Goal: Find specific page/section: Find specific page/section

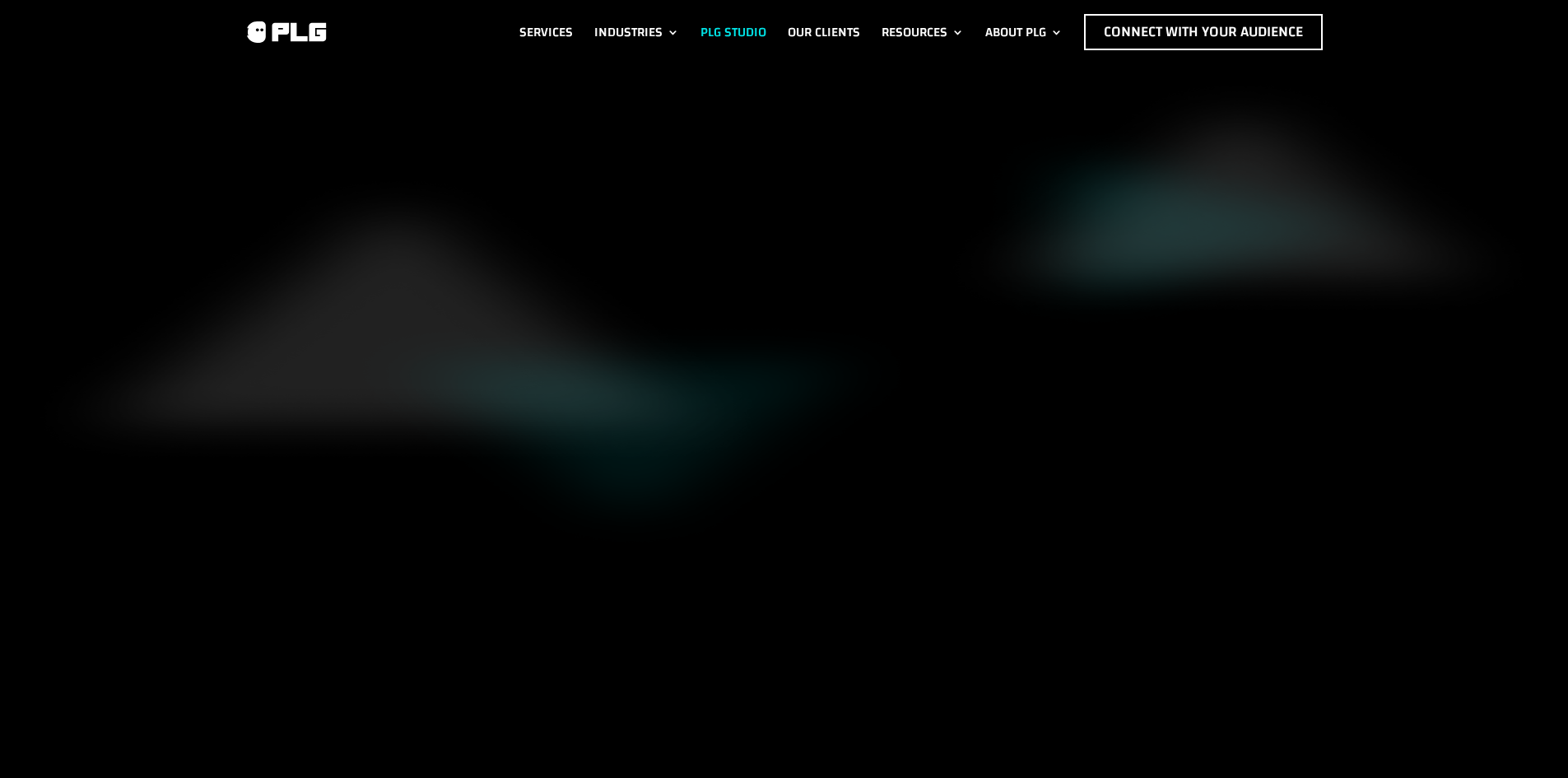
click at [749, 26] on link "PLG Studio" at bounding box center [733, 32] width 66 height 36
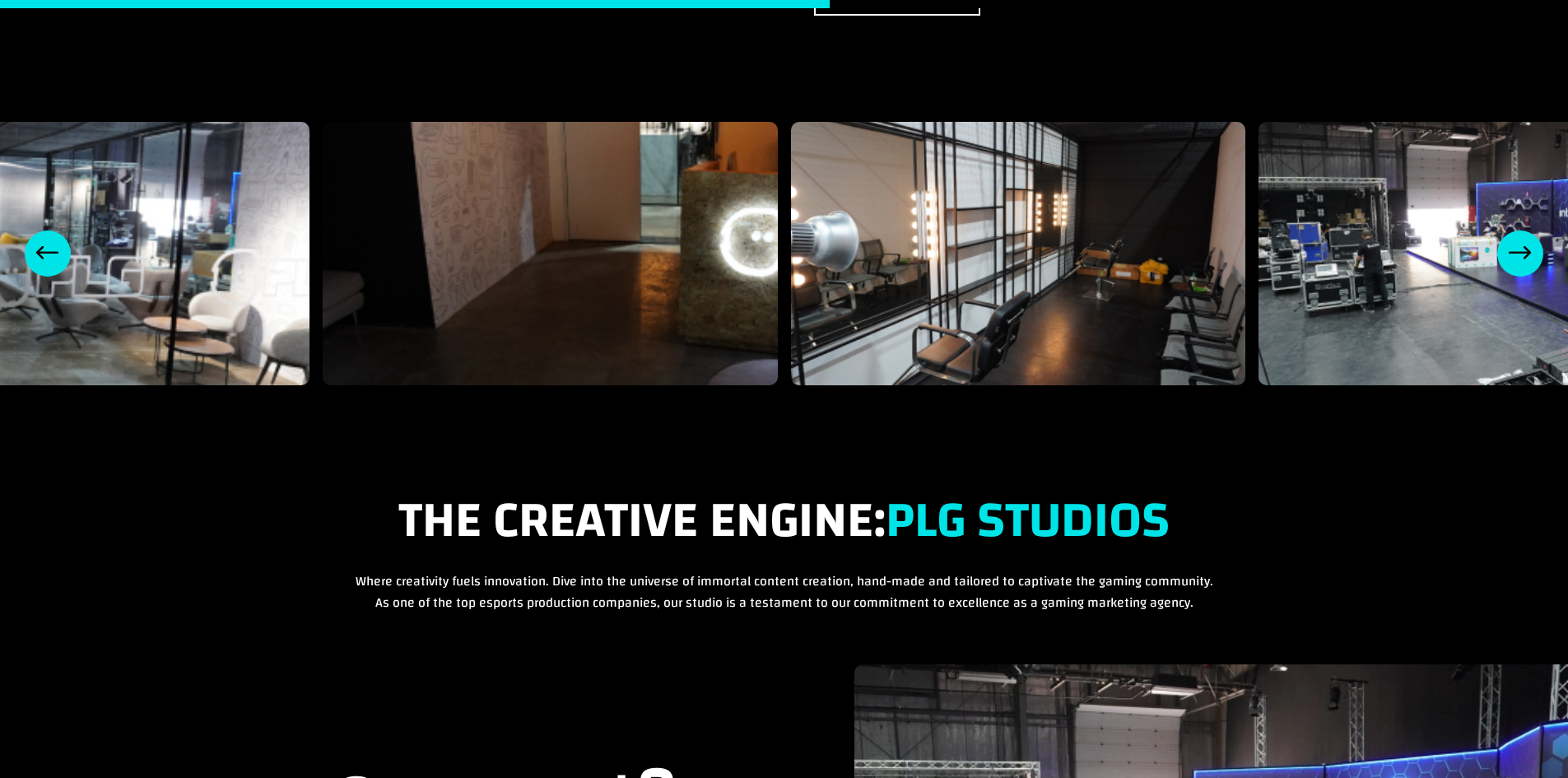
scroll to position [1343, 0]
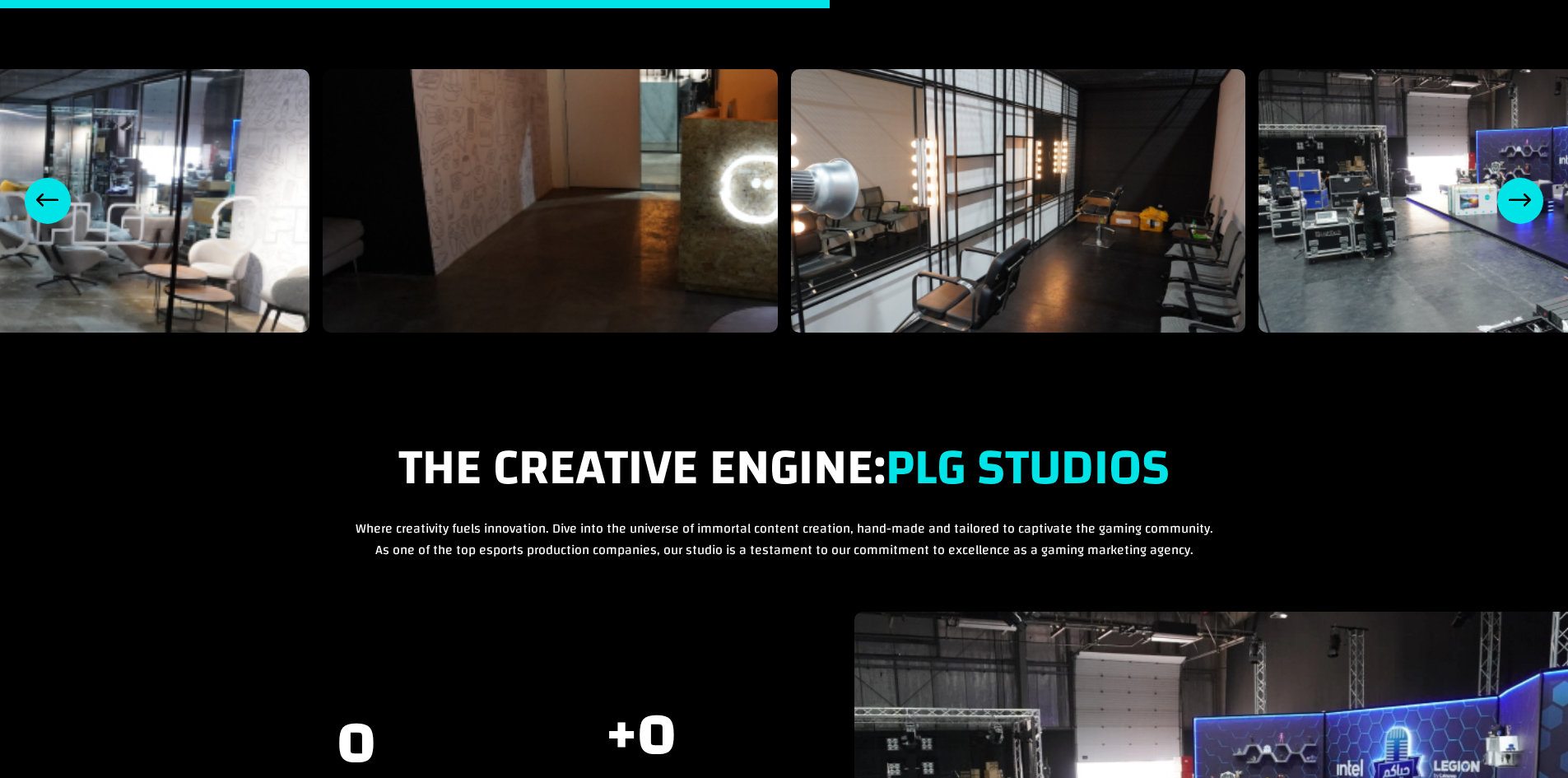
click at [1532, 178] on div "Next slide" at bounding box center [1520, 201] width 47 height 47
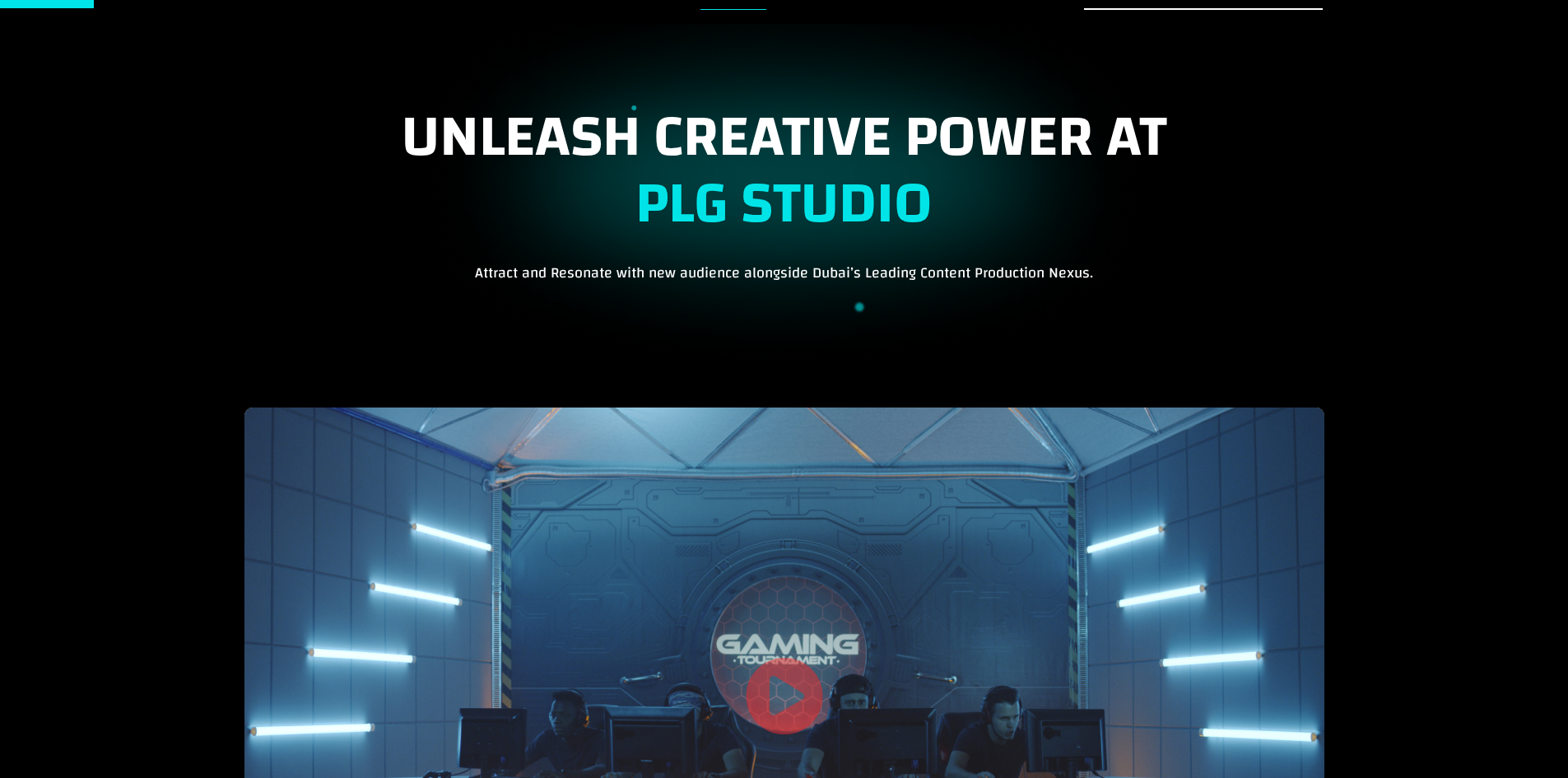
scroll to position [0, 0]
